Goal: Check status: Check status

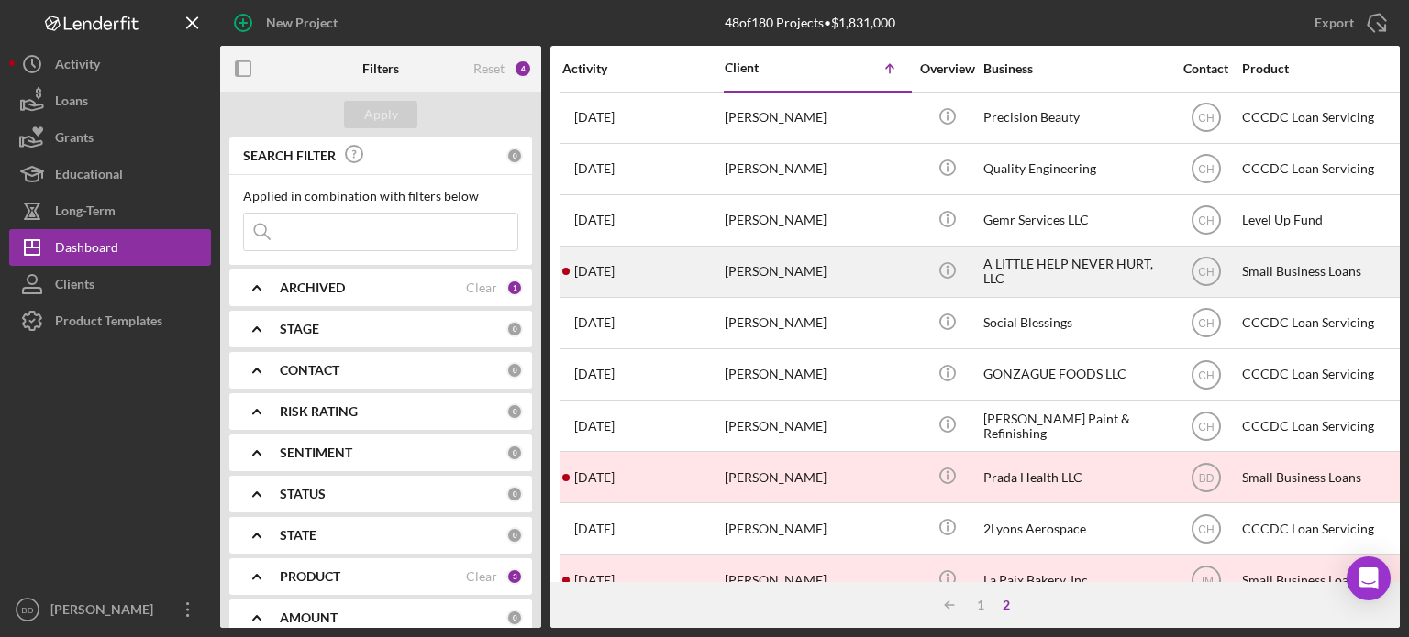
click at [862, 278] on div "[PERSON_NAME]" at bounding box center [815, 272] width 183 height 49
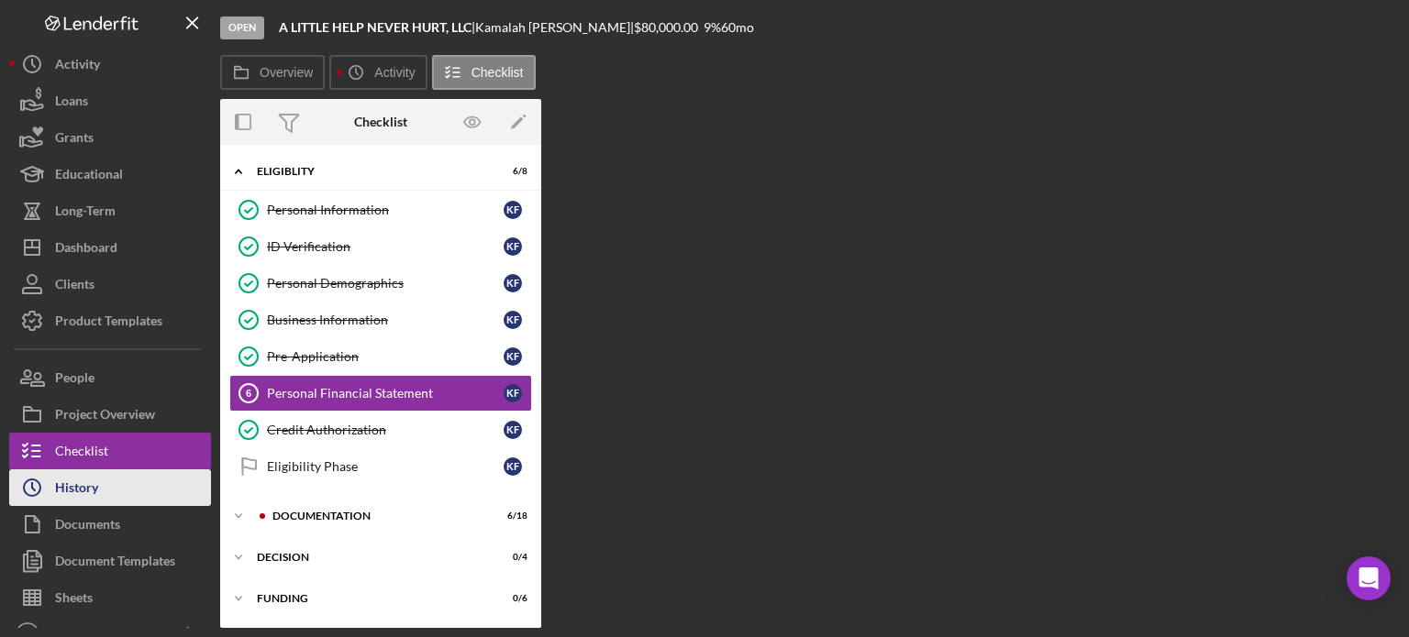
scroll to position [6, 0]
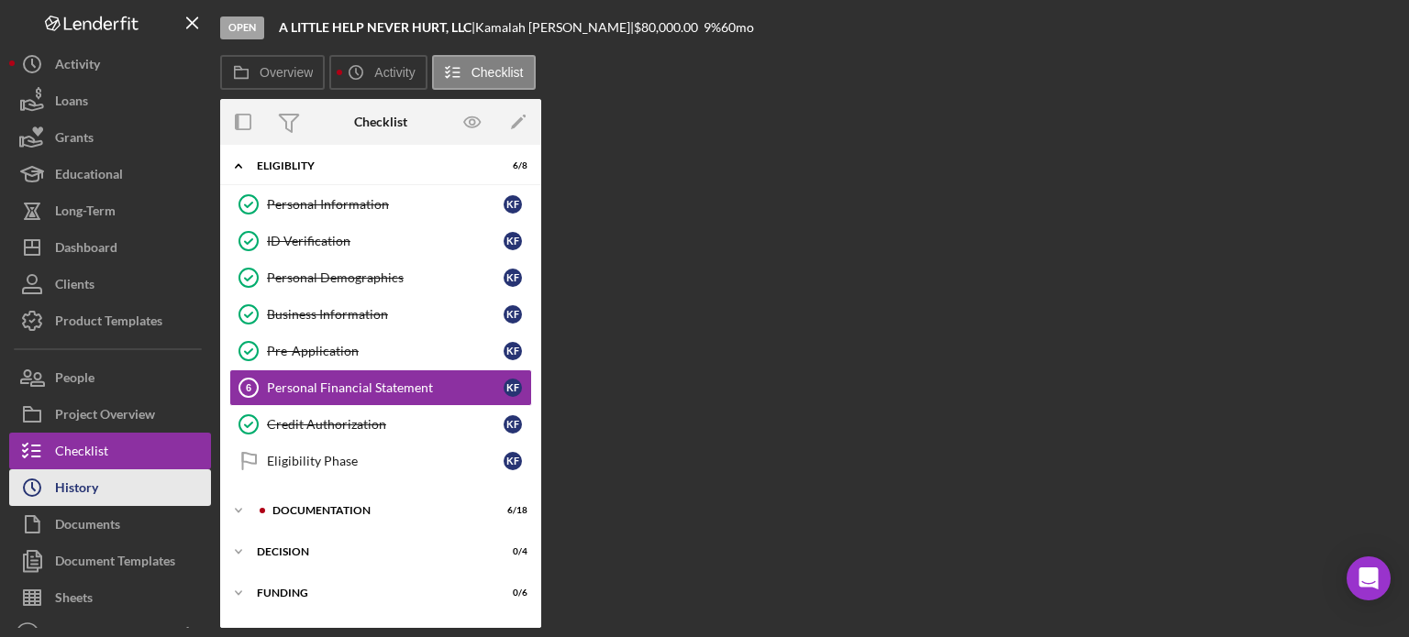
click at [94, 486] on div "History" at bounding box center [76, 490] width 43 height 41
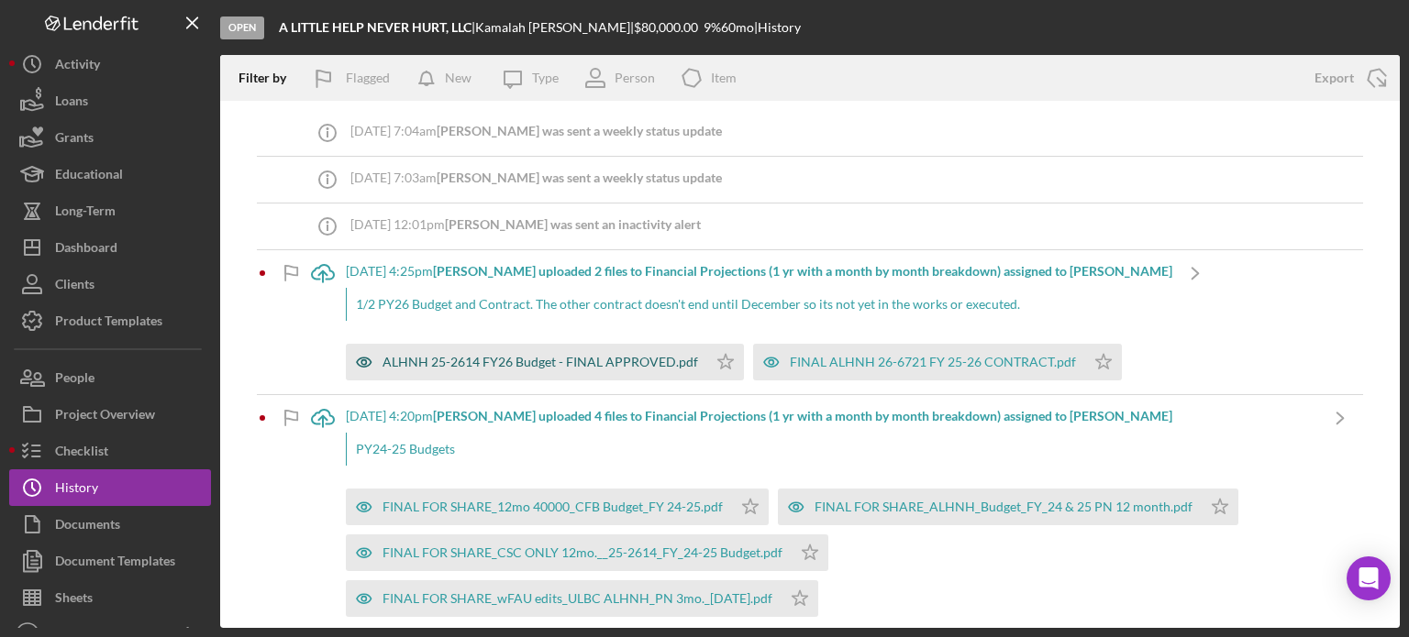
click at [360, 358] on icon "button" at bounding box center [364, 362] width 15 height 9
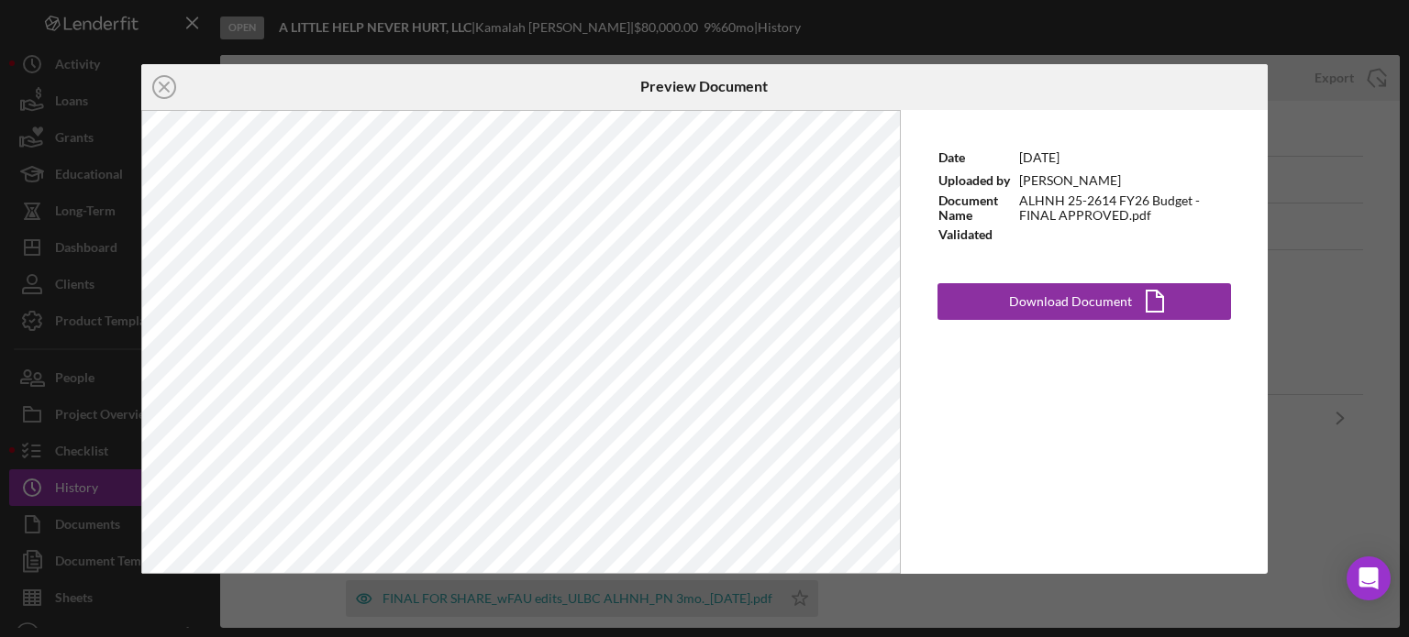
click at [1309, 217] on div "Icon/Close Preview Document Date [DATE] Uploaded by [PERSON_NAME] Document Name…" at bounding box center [704, 318] width 1409 height 637
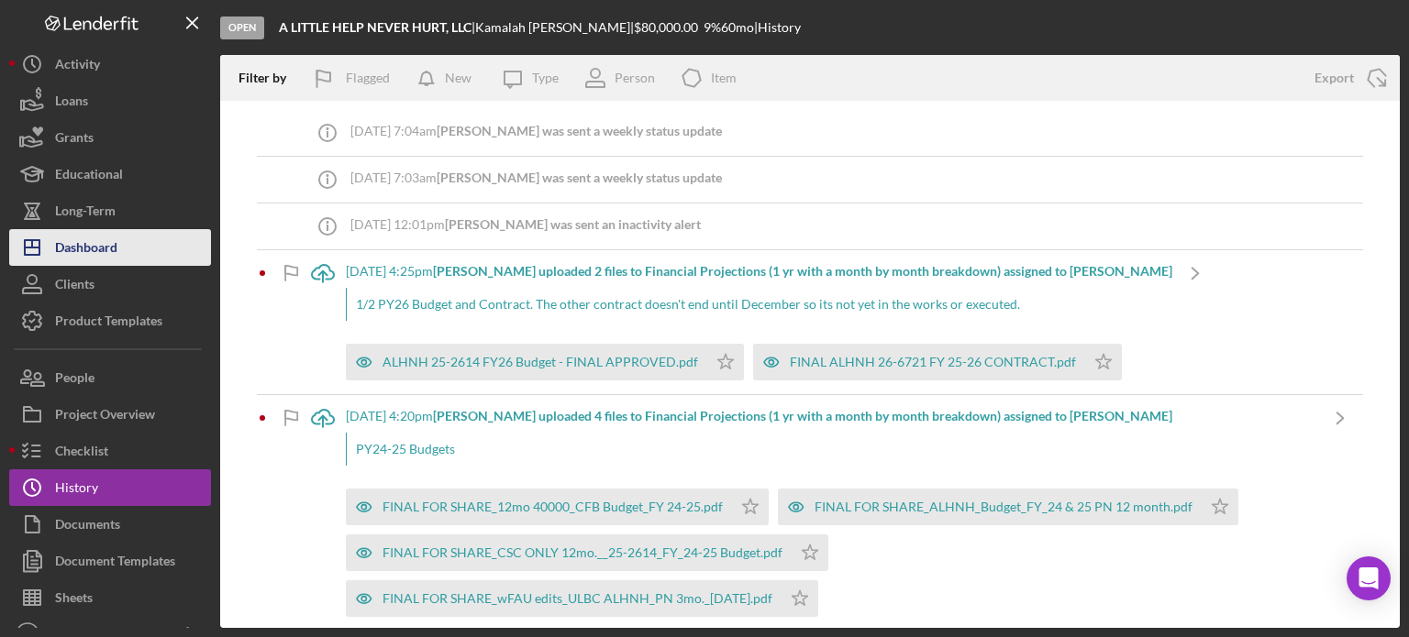
click at [103, 249] on div "Dashboard" at bounding box center [86, 249] width 62 height 41
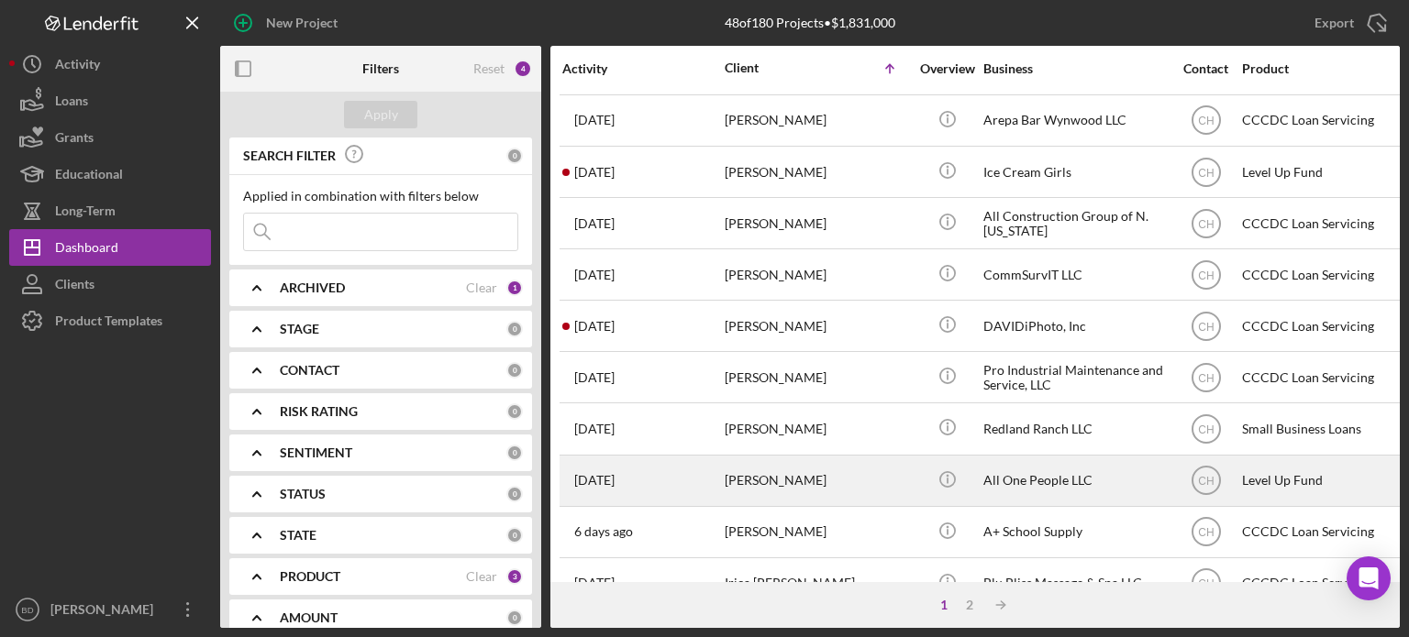
scroll to position [818, 0]
